Goal: Task Accomplishment & Management: Manage account settings

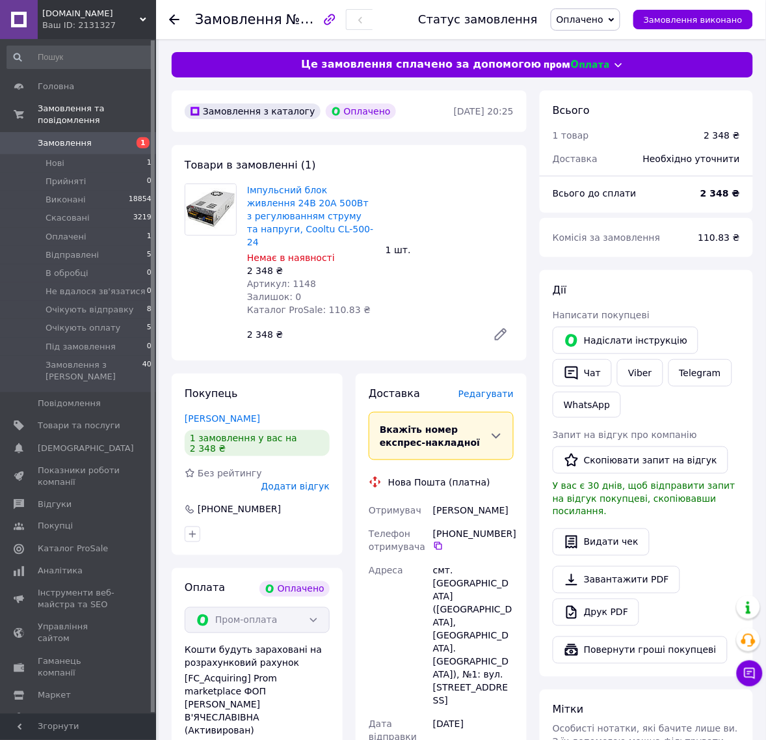
click at [465, 559] on div "смт. Степанівка (Сумська обл., Сумський р-н. Степанівська сільрада), №1: вул. Ц…" at bounding box center [474, 636] width 86 height 154
copy div "Степанівка"
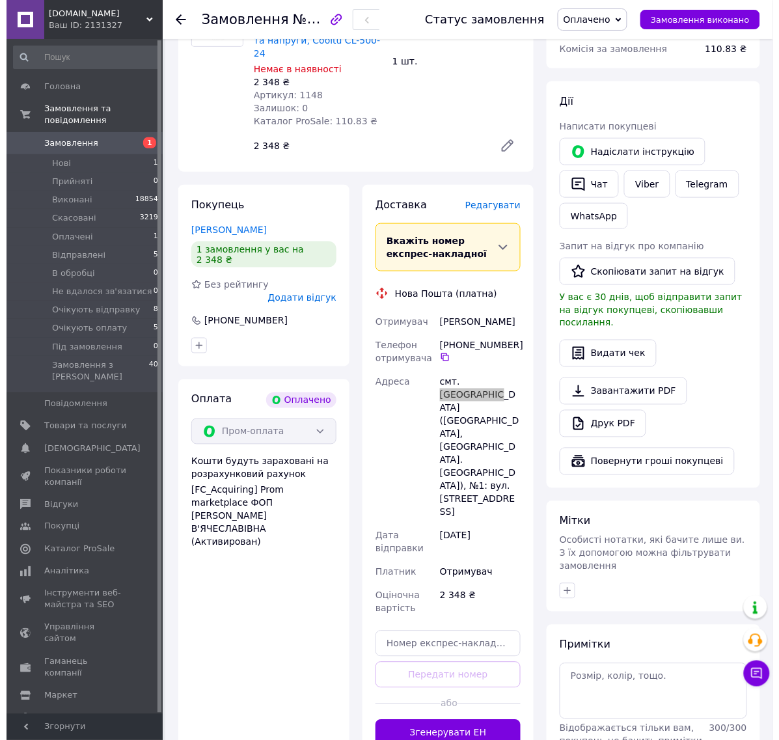
scroll to position [244, 0]
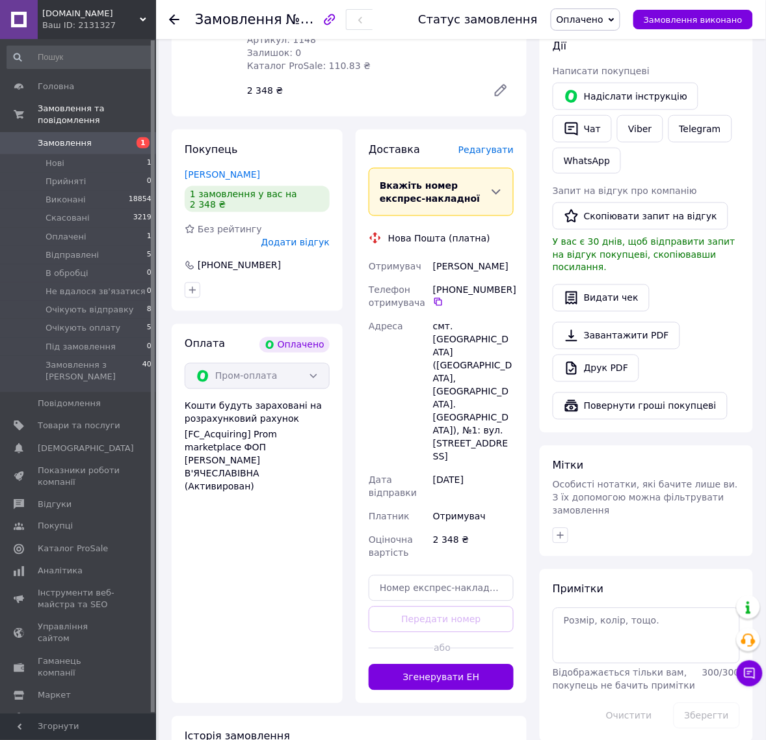
click at [488, 144] on span "Редагувати" at bounding box center [486, 149] width 55 height 10
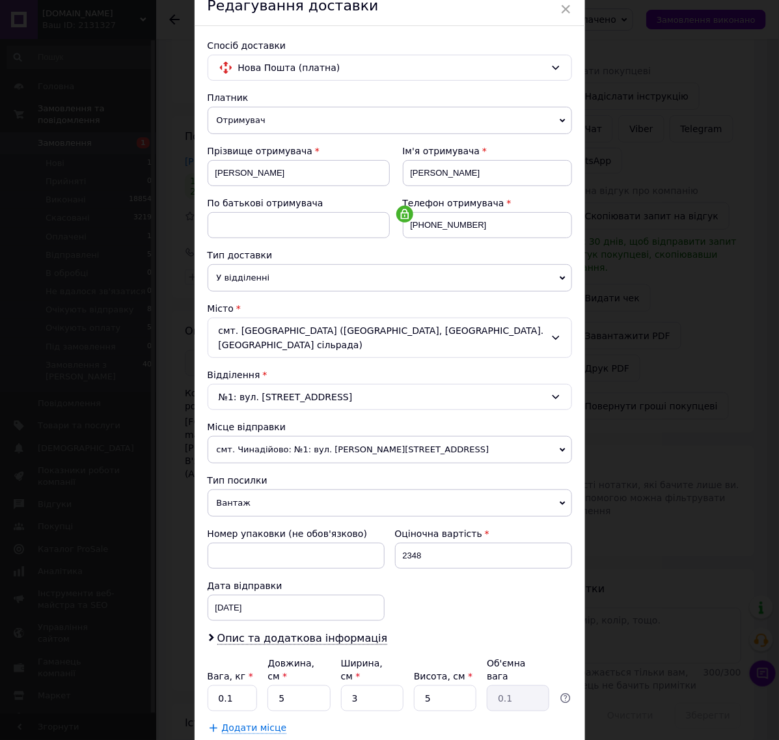
scroll to position [127, 0]
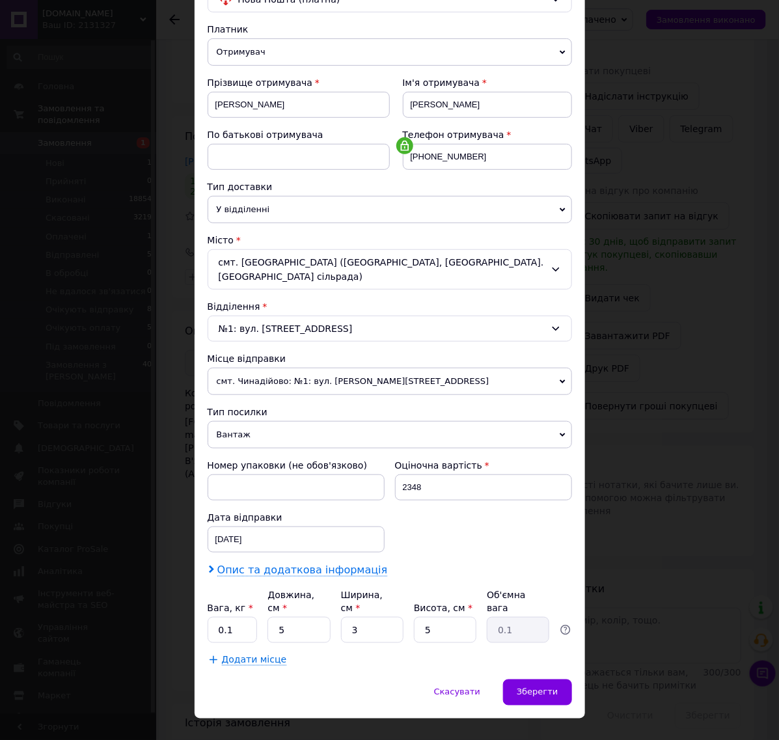
click at [274, 565] on span "Опис та додаткова інформація" at bounding box center [302, 569] width 170 height 13
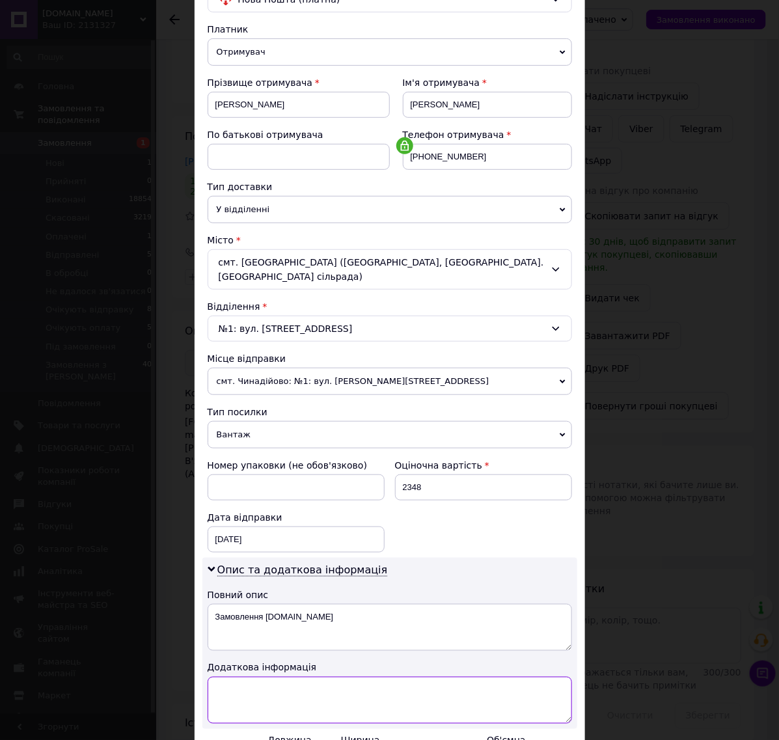
click at [246, 684] on textarea at bounding box center [389, 699] width 364 height 47
paste textarea "3350"
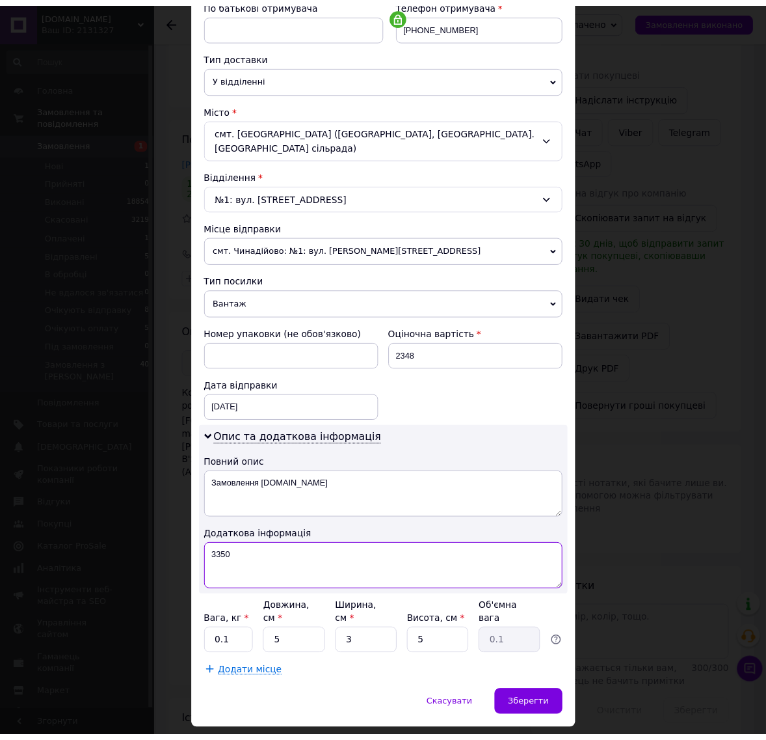
scroll to position [274, 0]
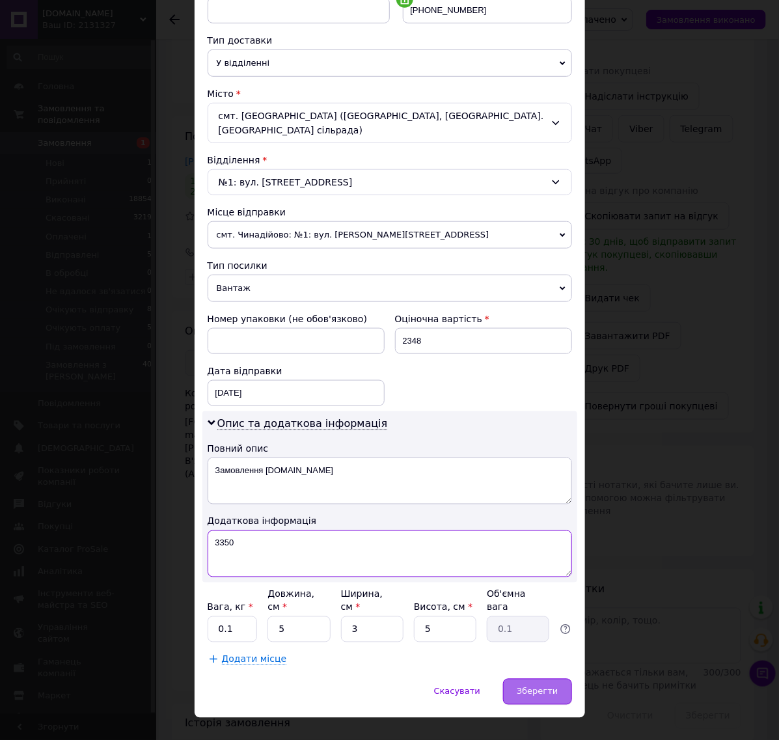
type textarea "3350"
click at [525, 686] on span "Зберегти" at bounding box center [536, 691] width 41 height 10
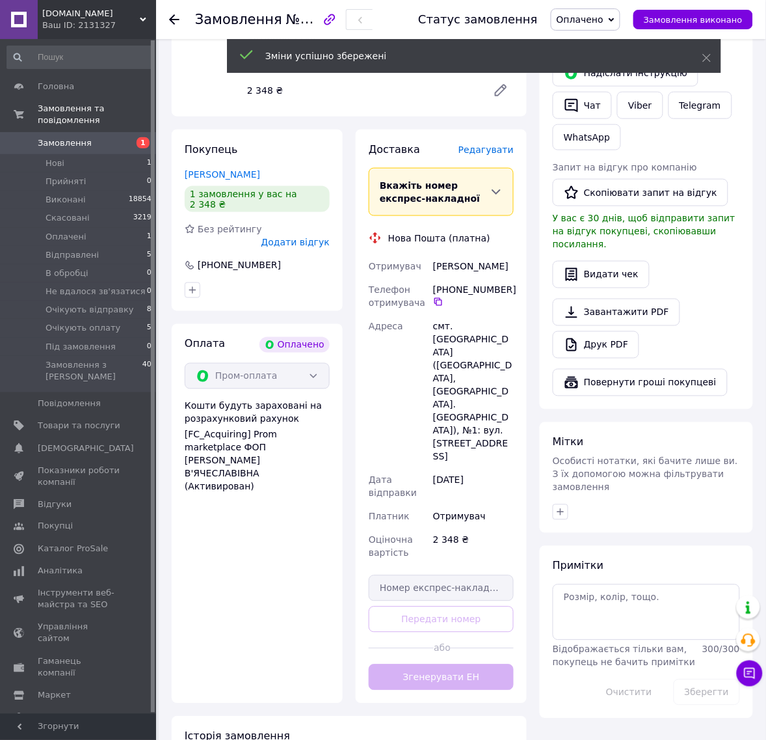
click at [452, 664] on button "Згенерувати ЕН" at bounding box center [441, 677] width 145 height 26
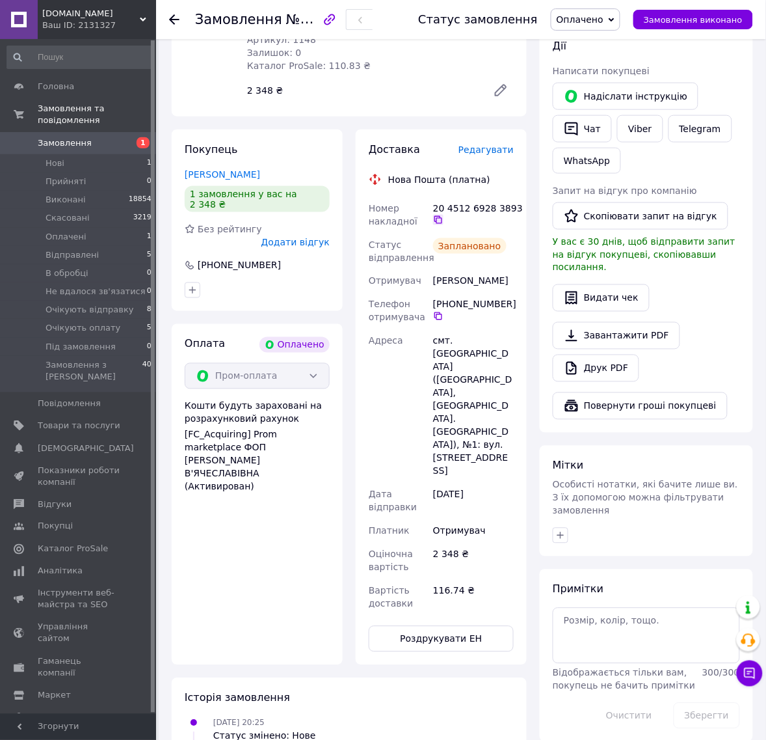
click at [438, 215] on icon at bounding box center [438, 220] width 10 height 10
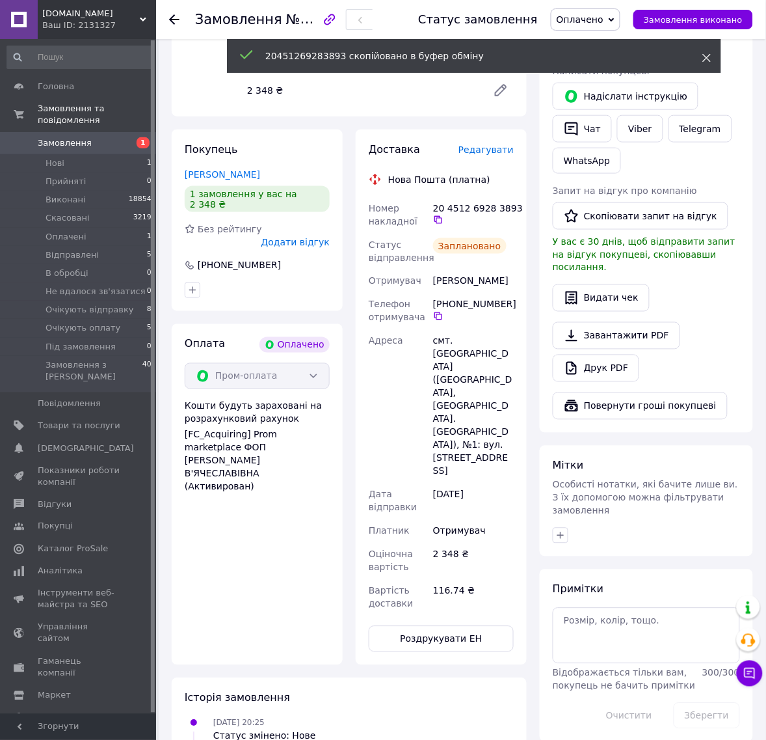
click at [710, 53] on icon at bounding box center [707, 57] width 9 height 9
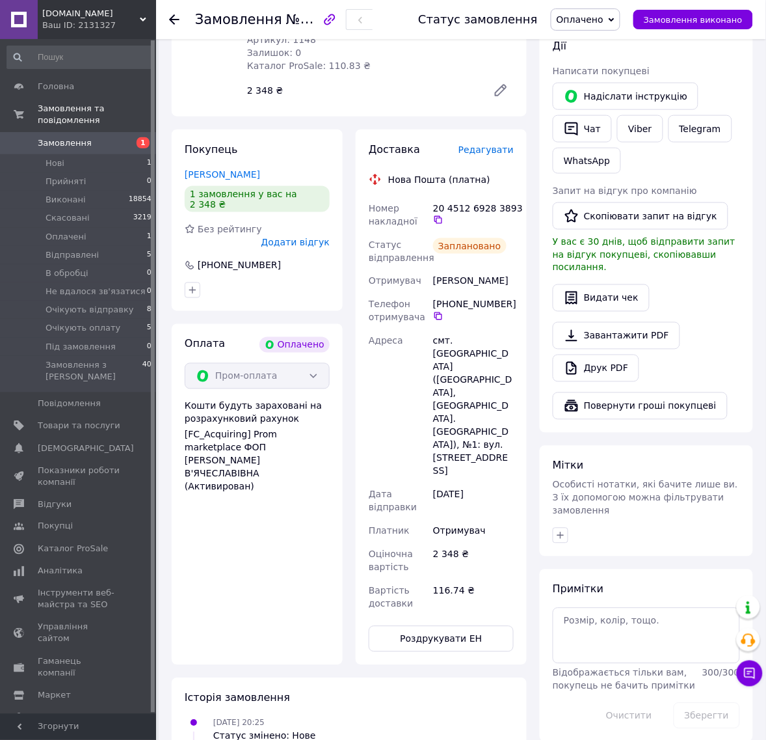
click at [615, 21] on icon at bounding box center [612, 20] width 6 height 6
click at [609, 106] on li "Очікують відправку" at bounding box center [608, 110] width 113 height 20
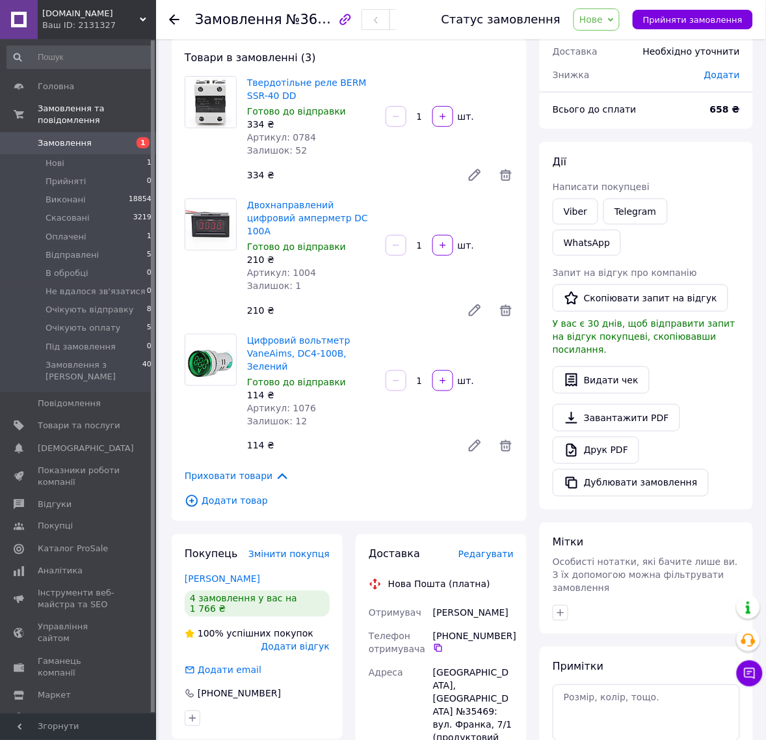
scroll to position [163, 0]
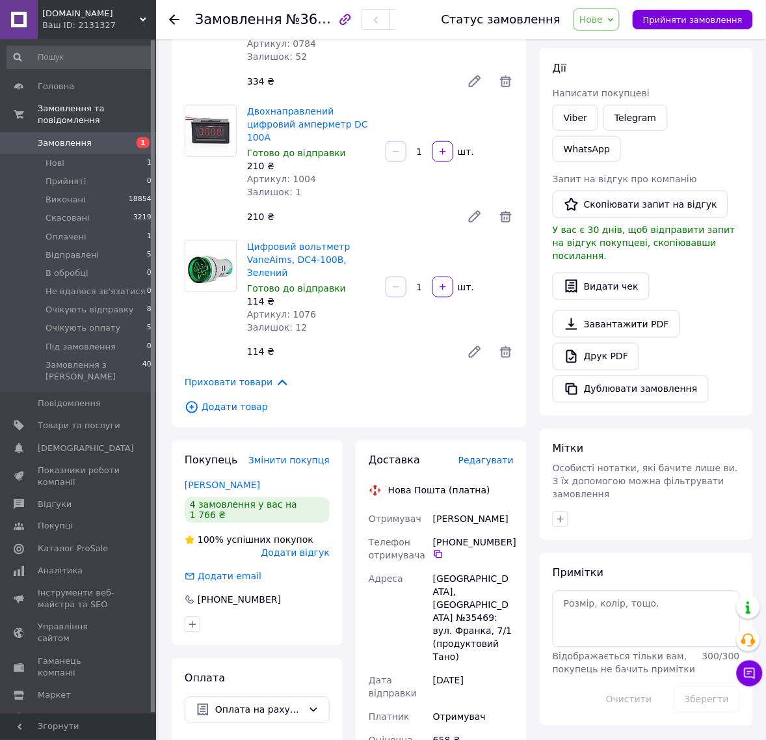
click at [453, 592] on div "Кам'янець-Подільський, Поштомат №35469: вул. Франка, 7/1 (продуктовий Тано)" at bounding box center [474, 617] width 86 height 101
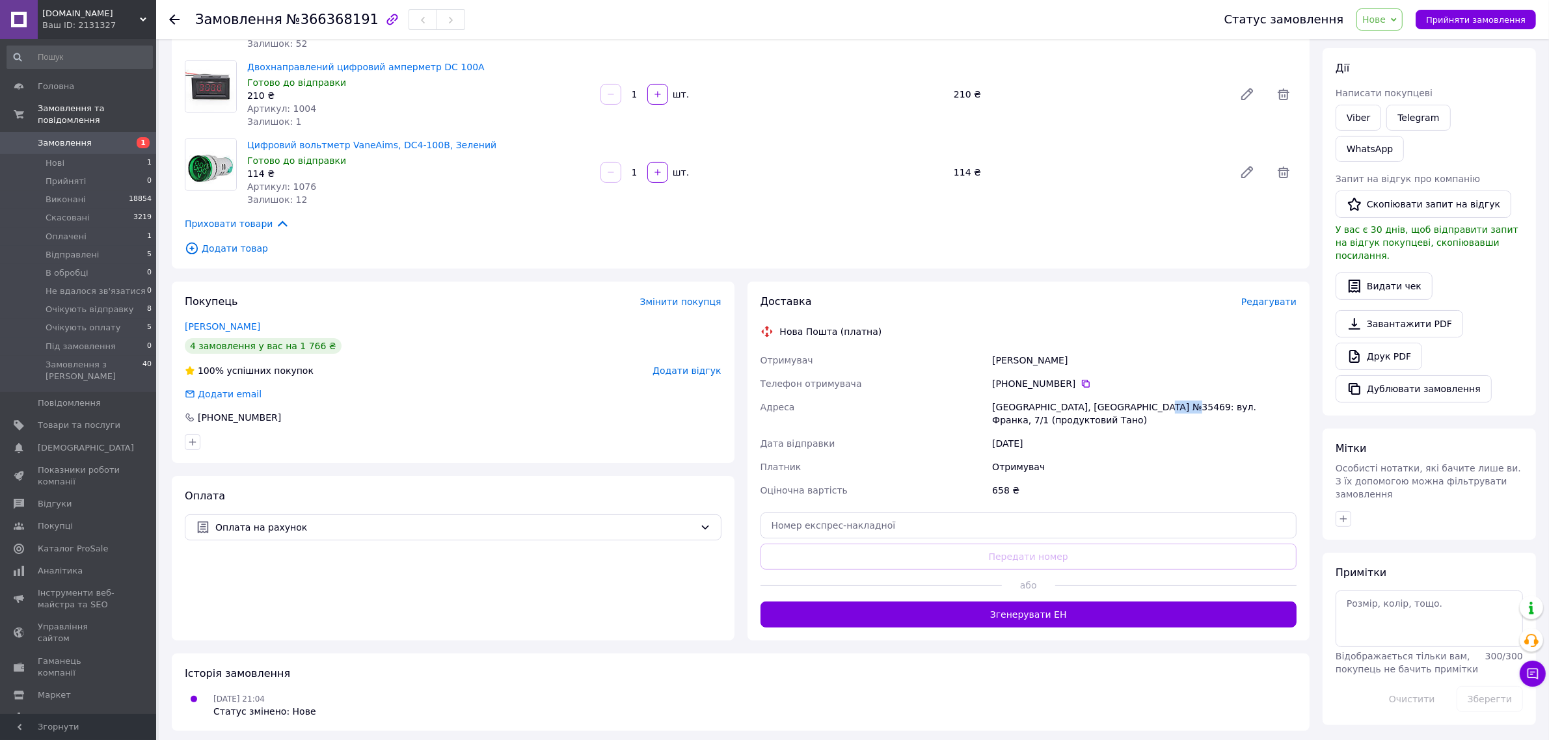
click at [778, 18] on span "Нове" at bounding box center [1373, 19] width 23 height 10
click at [778, 127] on li "Очікують оплату" at bounding box center [1413, 129] width 113 height 20
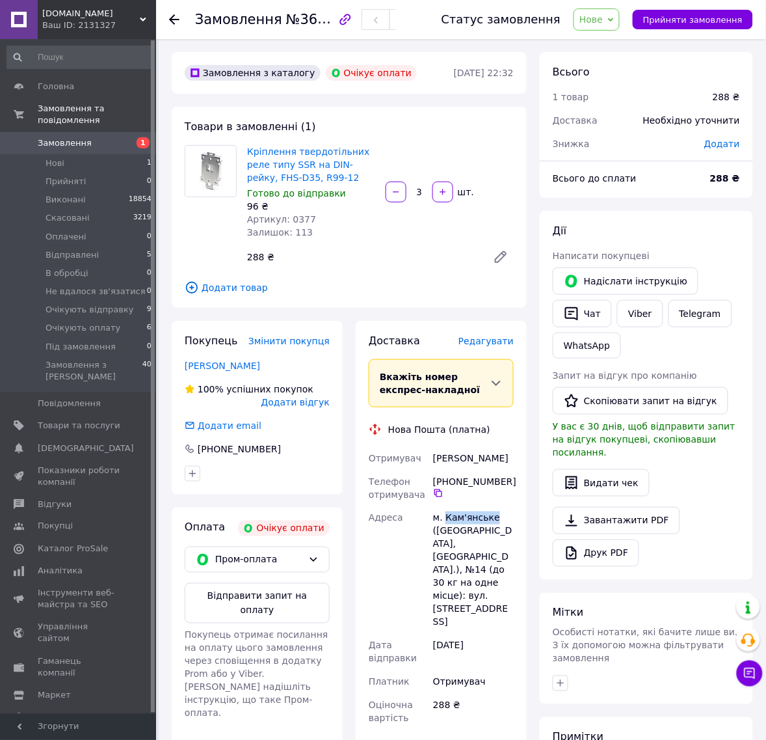
drag, startPoint x: 491, startPoint y: 513, endPoint x: 446, endPoint y: 524, distance: 46.9
click at [446, 524] on div "м. Кам'янське ([GEOGRAPHIC_DATA], [GEOGRAPHIC_DATA].), №14 (до 30 кг на одне мі…" at bounding box center [474, 569] width 86 height 127
copy div "Кам'янське"
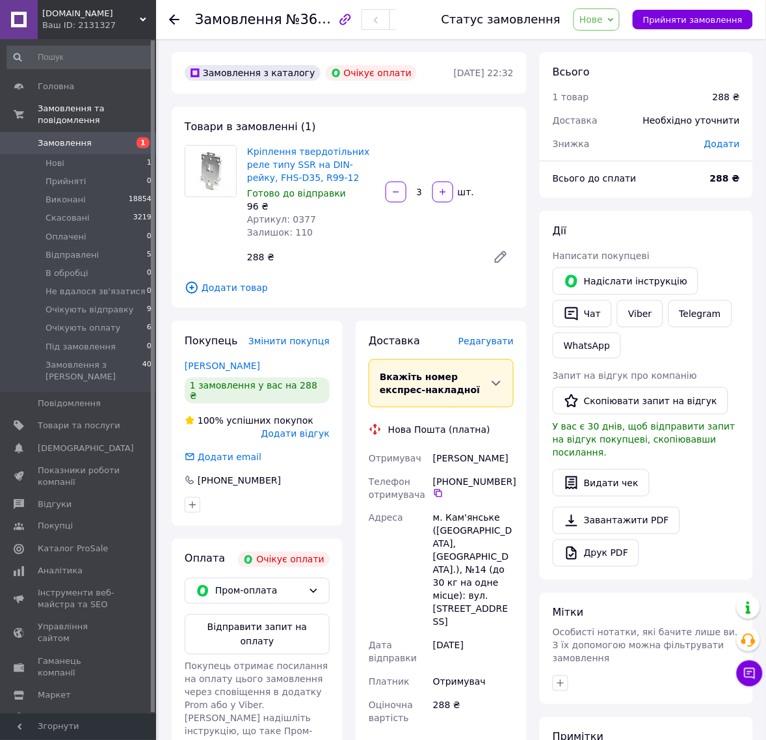
click at [620, 27] on span "Нове" at bounding box center [597, 19] width 46 height 22
click at [632, 127] on li "Очікують оплату" at bounding box center [630, 129] width 113 height 20
